Goal: Browse casually

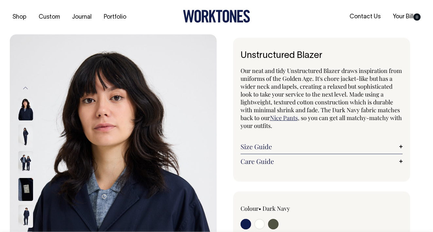
click at [227, 15] on icon at bounding box center [225, 16] width 7 height 13
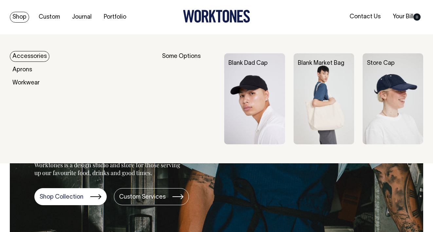
click at [20, 13] on link "Shop" at bounding box center [19, 17] width 19 height 11
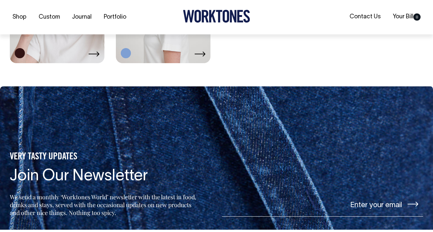
scroll to position [1189, 0]
